Goal: Information Seeking & Learning: Check status

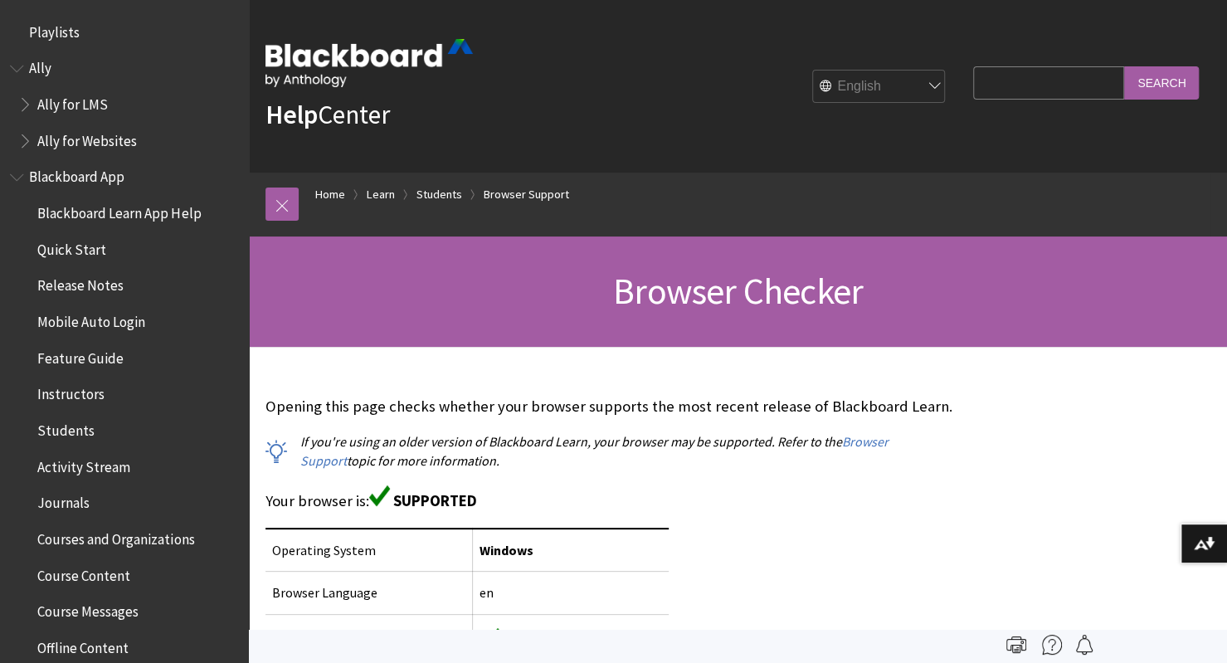
scroll to position [1779, 0]
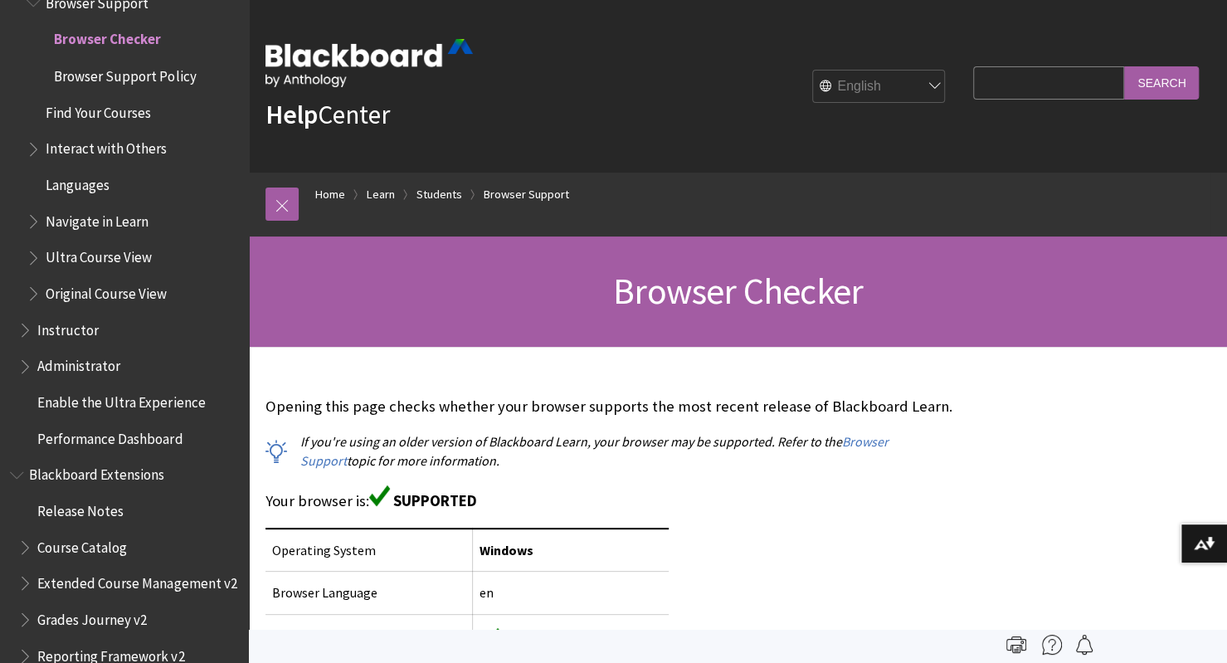
click at [480, 648] on div at bounding box center [738, 647] width 978 height 34
click at [480, 536] on td "Windows" at bounding box center [571, 550] width 197 height 43
click at [86, 44] on span "Browser Checker" at bounding box center [107, 37] width 107 height 22
click at [56, 11] on span "Browser Support" at bounding box center [97, 0] width 103 height 22
click at [149, 44] on span "Browser Checker" at bounding box center [104, 37] width 100 height 22
